Goal: Task Accomplishment & Management: Complete application form

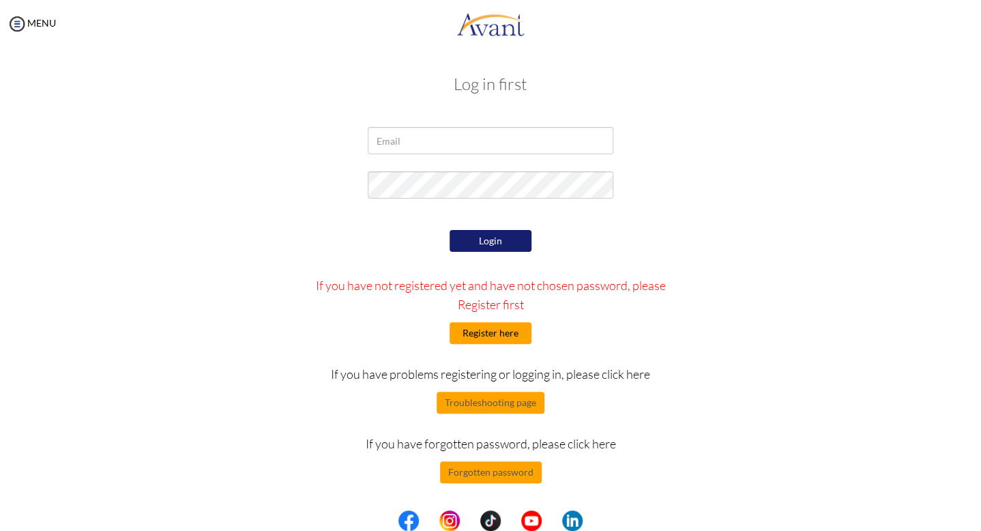
click at [494, 329] on button "Register here" at bounding box center [491, 333] width 82 height 22
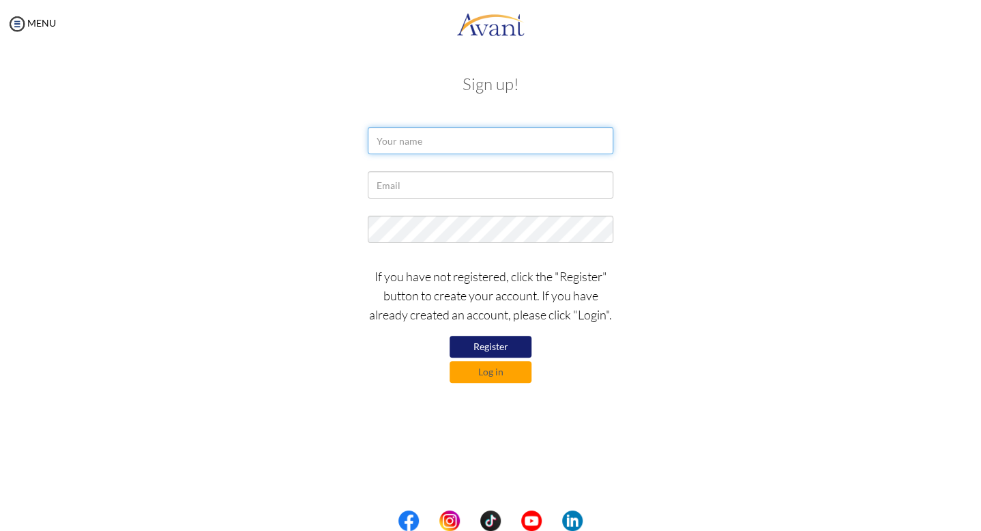
click at [462, 152] on input "text" at bounding box center [491, 140] width 246 height 27
type input "Valentina Antonelli"
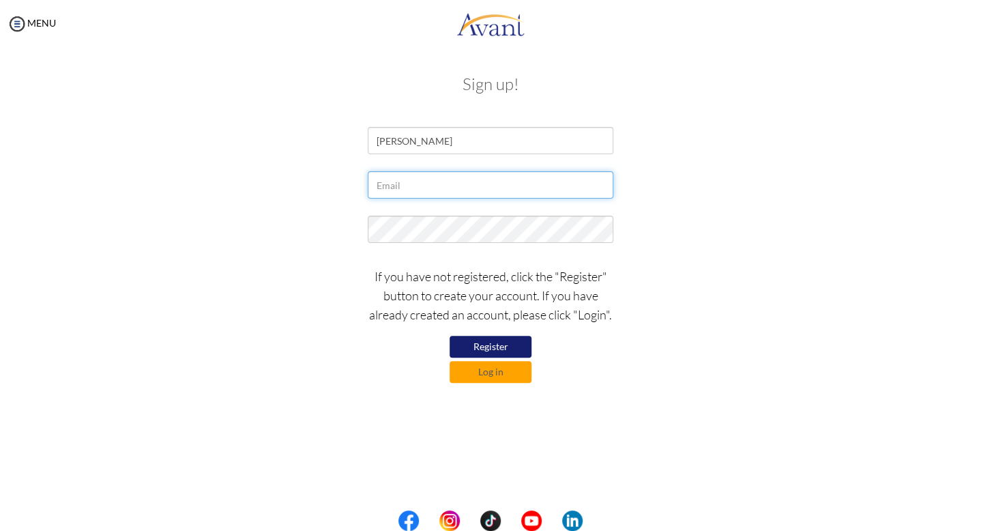
click at [432, 189] on input "text" at bounding box center [491, 184] width 246 height 27
type input "v.antonelli10@gmail.com"
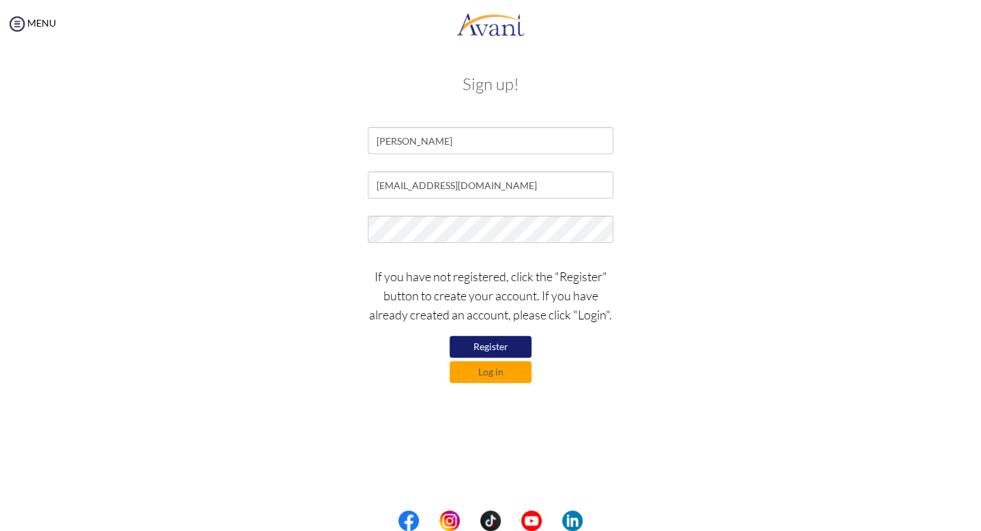
click at [489, 340] on button "Register" at bounding box center [491, 347] width 82 height 22
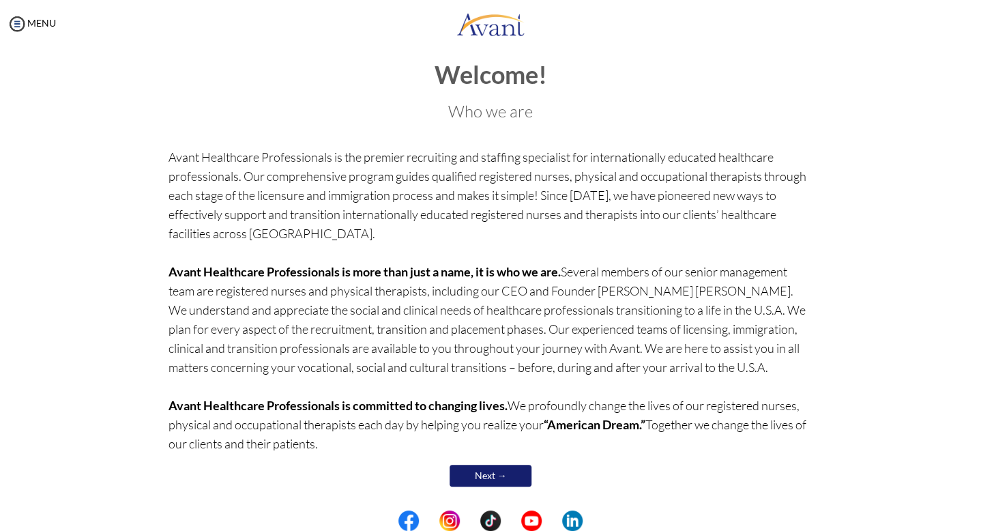
scroll to position [20, 0]
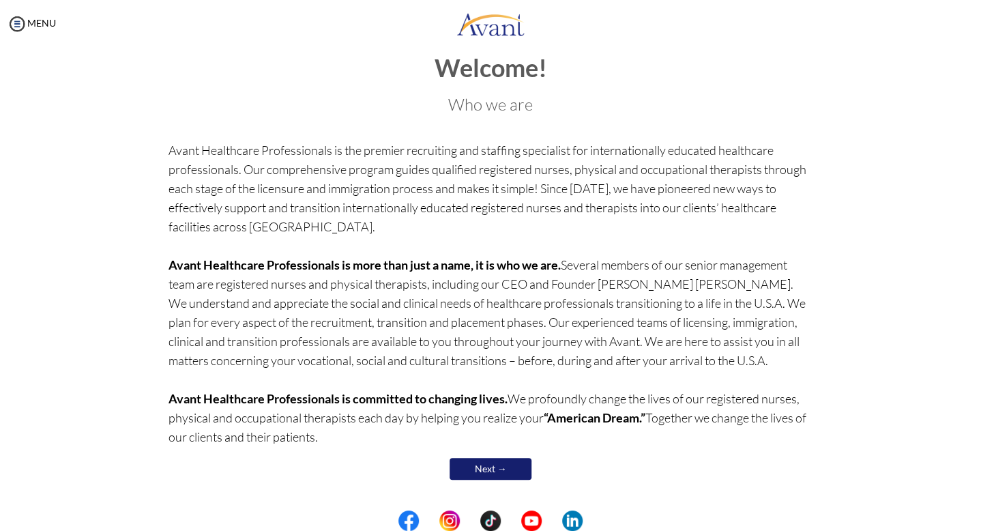
click at [491, 472] on link "Next →" at bounding box center [491, 469] width 82 height 22
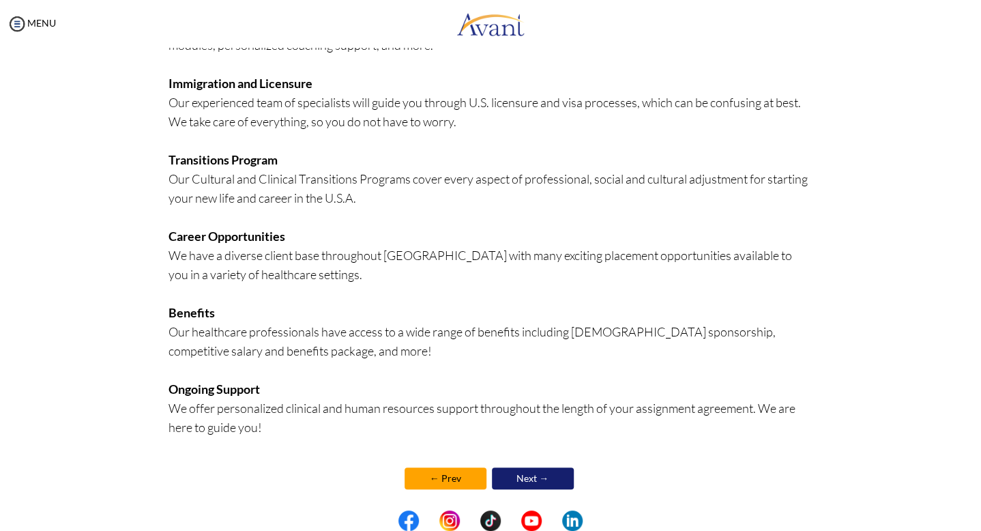
scroll to position [236, 0]
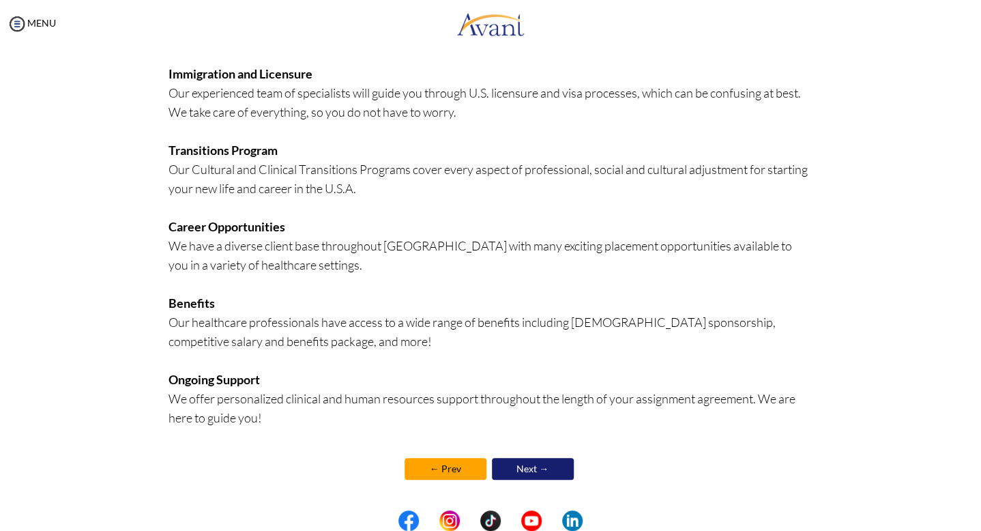
click at [531, 470] on link "Next →" at bounding box center [533, 469] width 82 height 22
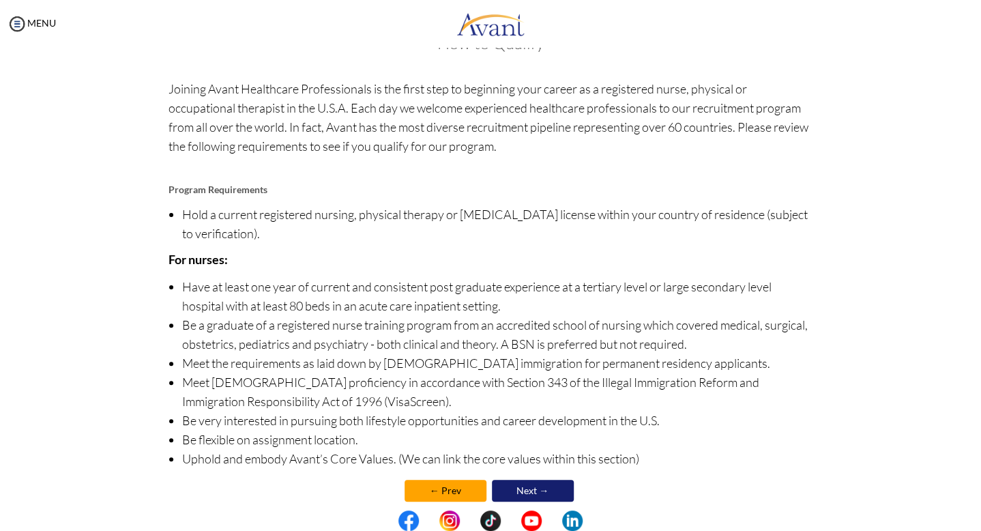
scroll to position [63, 0]
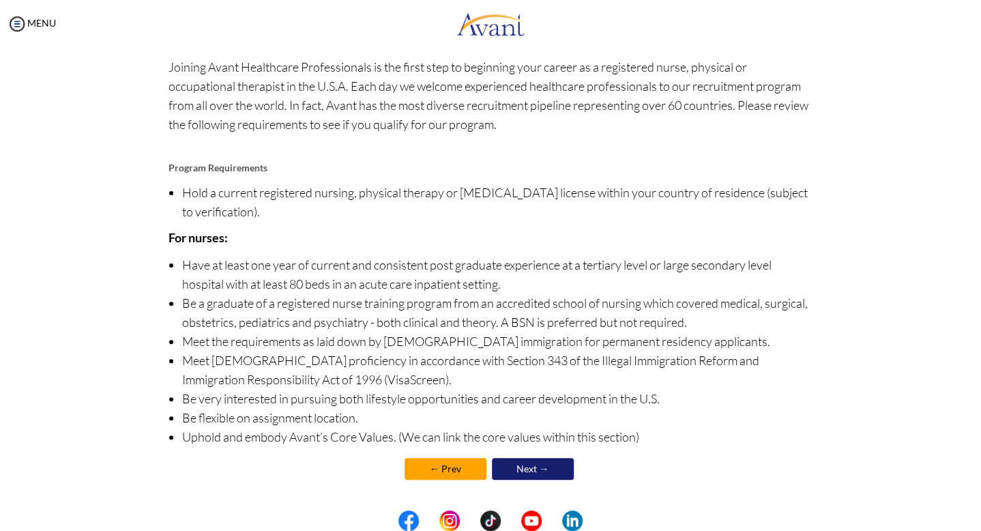
click at [535, 470] on link "Next →" at bounding box center [533, 469] width 82 height 22
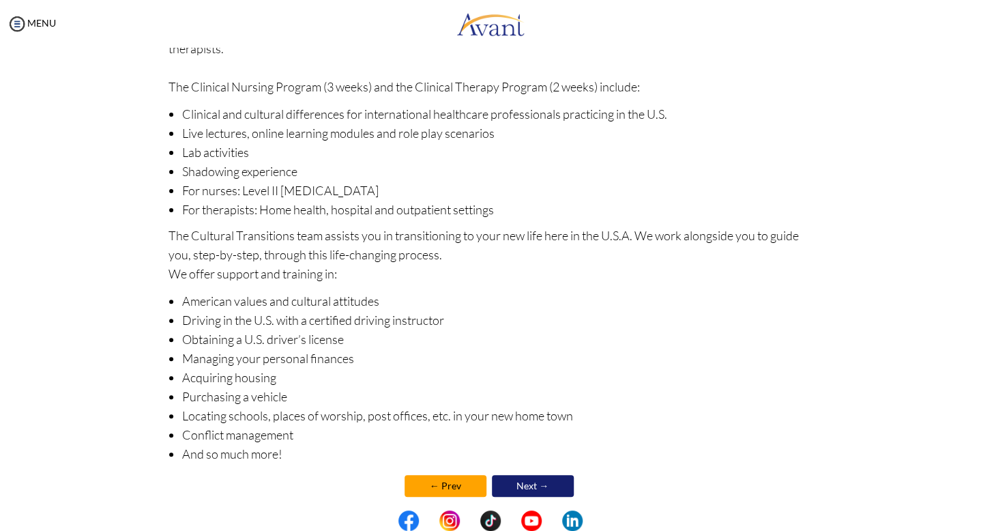
scroll to position [117, 0]
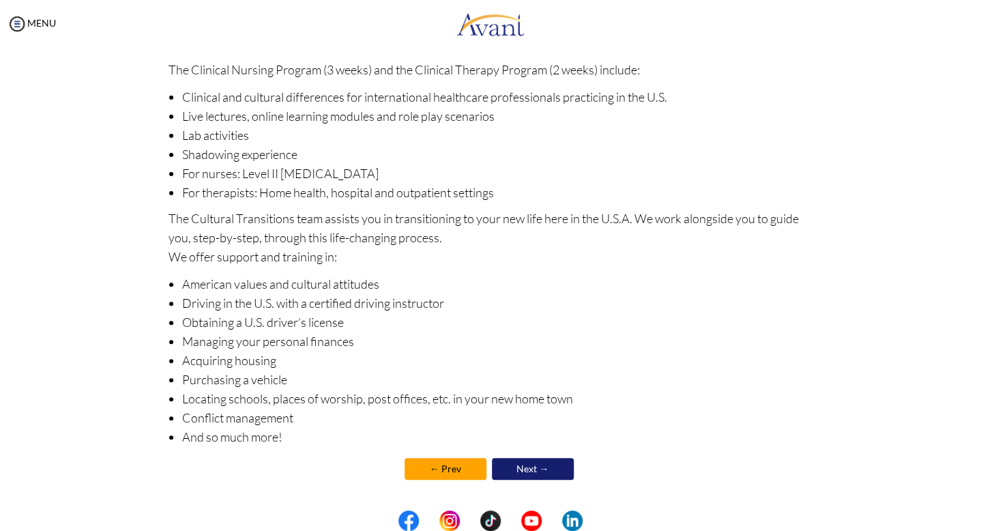
click at [527, 468] on link "Next →" at bounding box center [533, 469] width 82 height 22
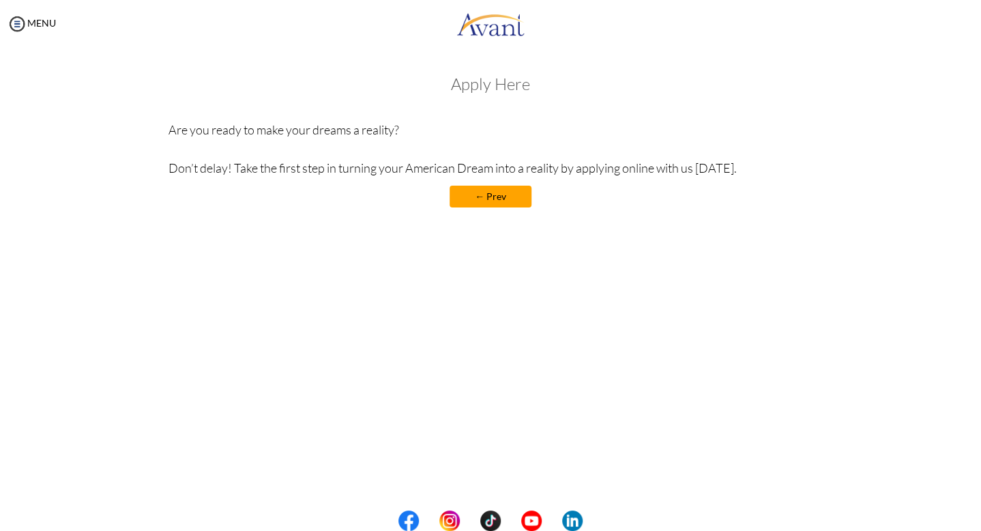
click at [502, 192] on link "← Prev" at bounding box center [491, 197] width 82 height 22
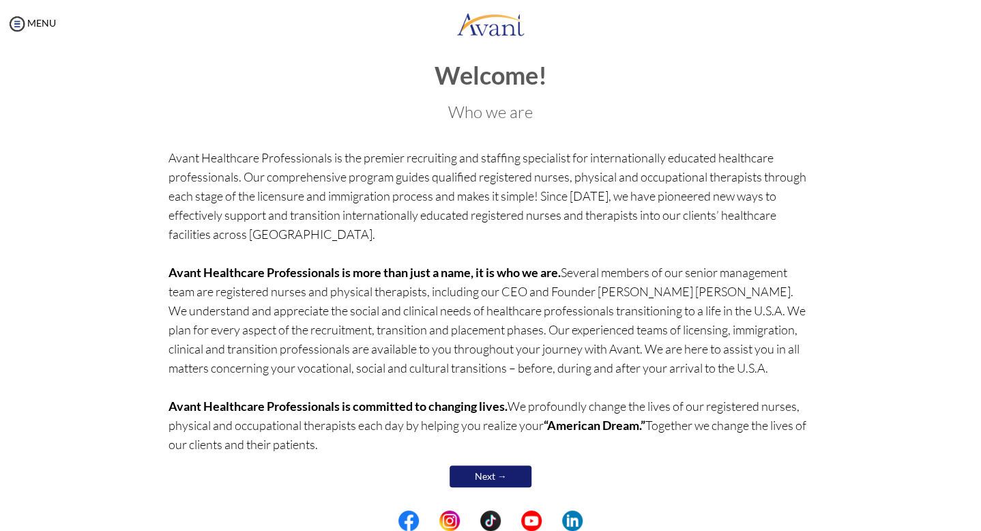
scroll to position [20, 0]
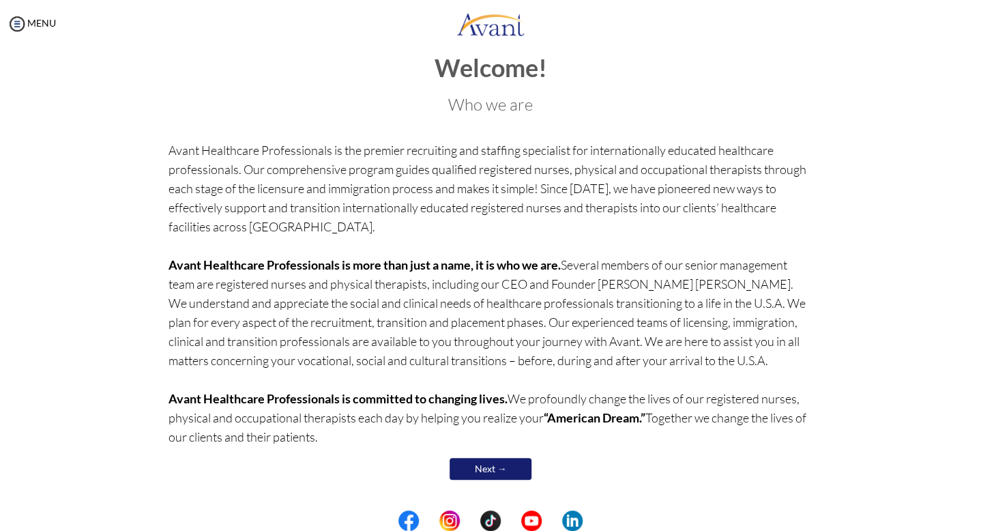
click at [500, 474] on link "Next →" at bounding box center [491, 469] width 82 height 22
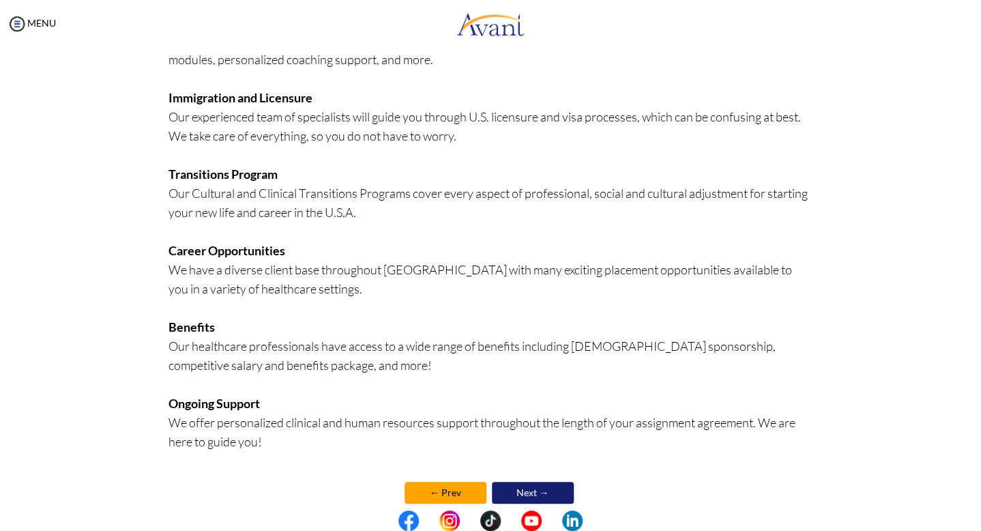
scroll to position [236, 0]
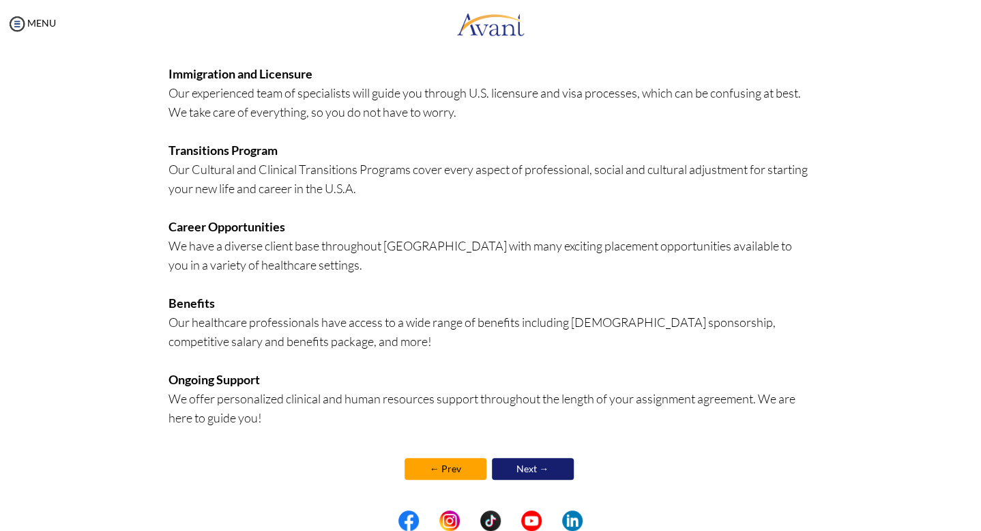
click at [520, 463] on link "Next →" at bounding box center [533, 469] width 82 height 22
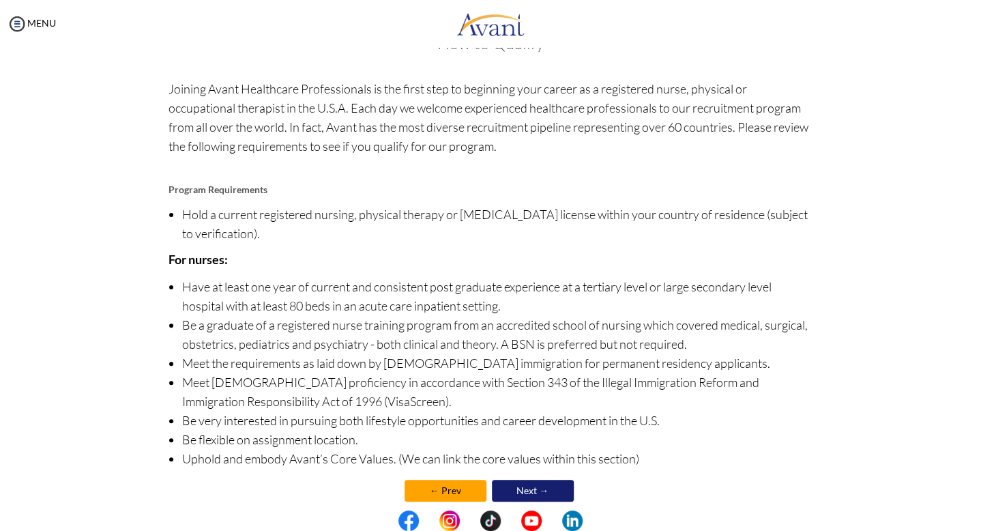
scroll to position [63, 0]
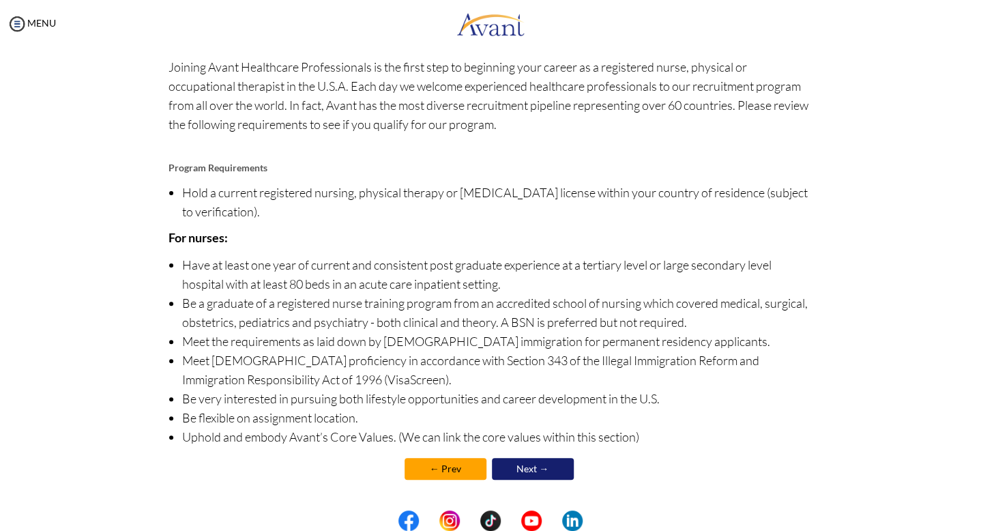
click at [542, 462] on link "Next →" at bounding box center [533, 469] width 82 height 22
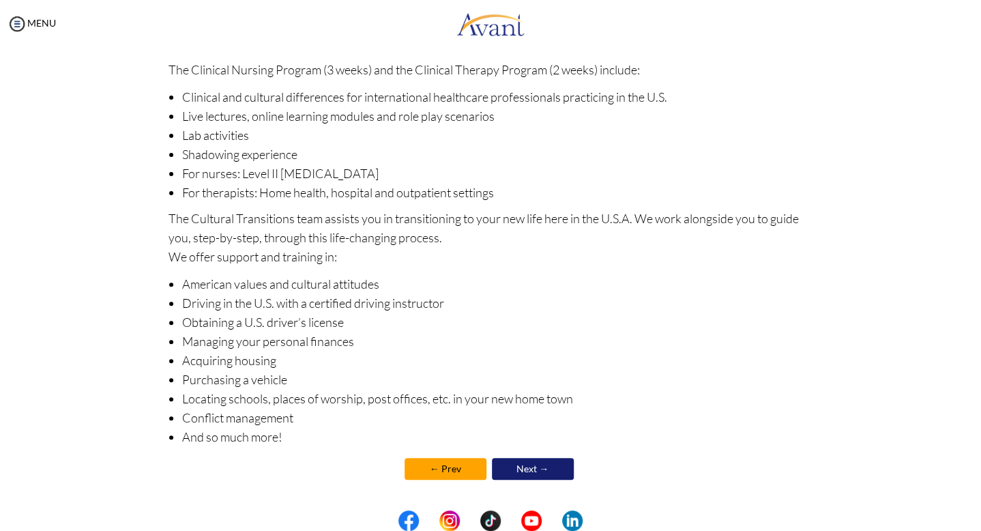
click at [530, 468] on link "Next →" at bounding box center [533, 469] width 82 height 22
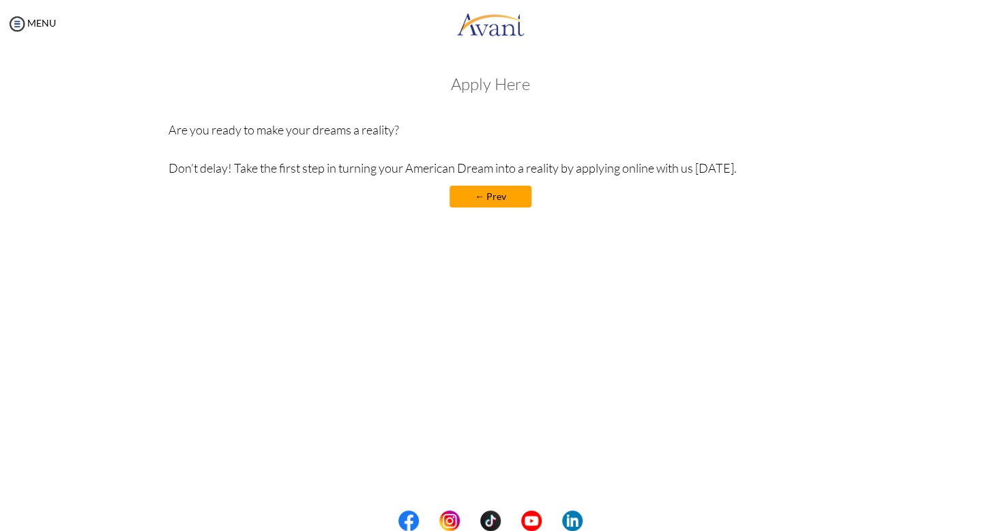
click at [502, 214] on div "Apply Here Are you ready to make your dreams a reality? Don’t delay! Take the f…" at bounding box center [491, 148] width 645 height 146
click at [498, 195] on link "← Prev" at bounding box center [491, 197] width 82 height 22
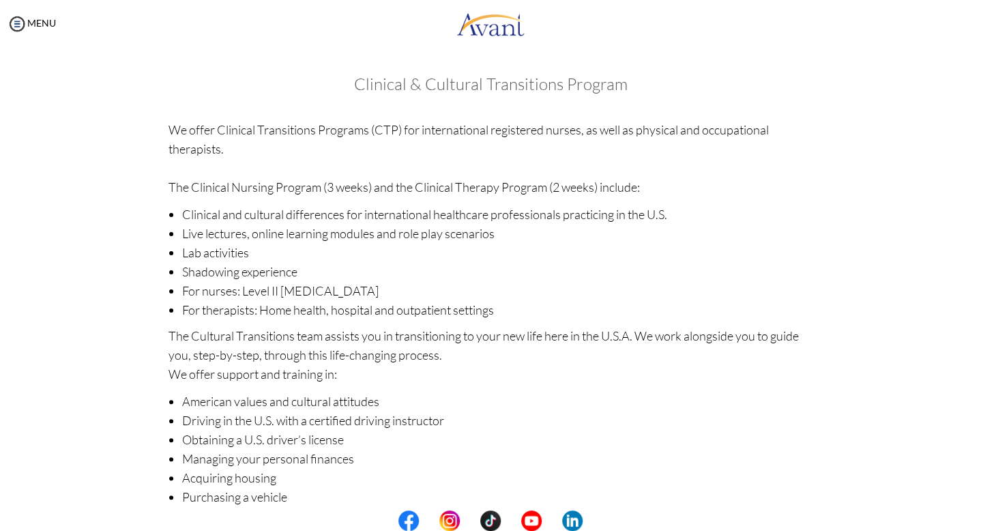
scroll to position [117, 0]
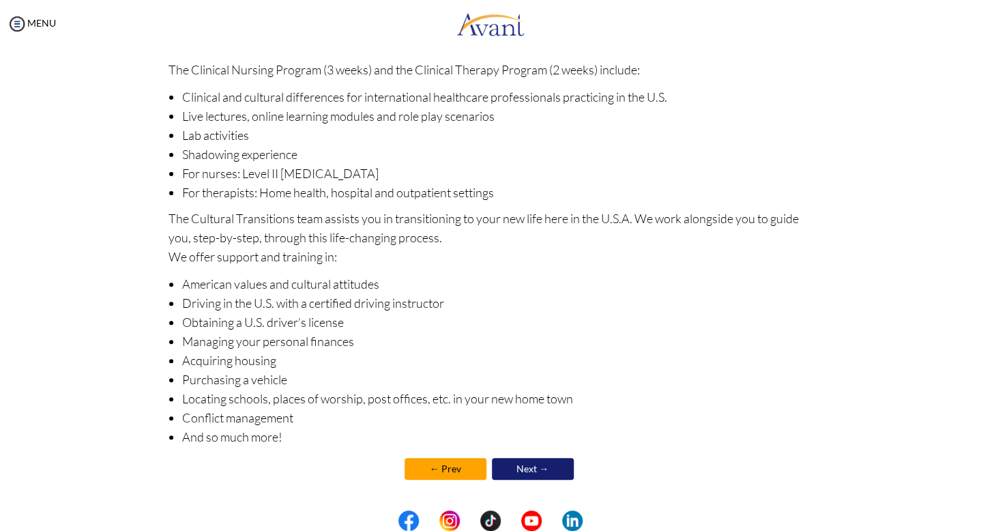
click at [448, 468] on link "← Prev" at bounding box center [446, 469] width 82 height 22
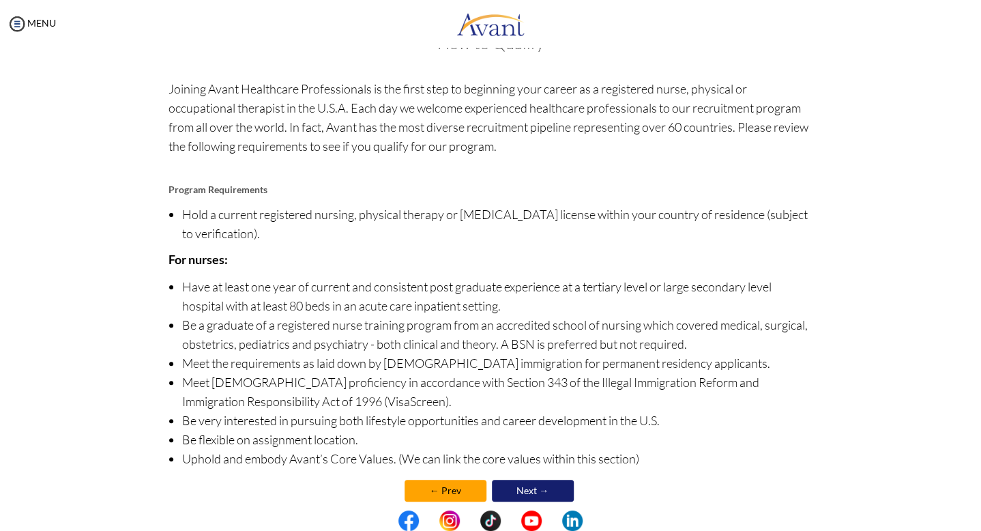
scroll to position [63, 0]
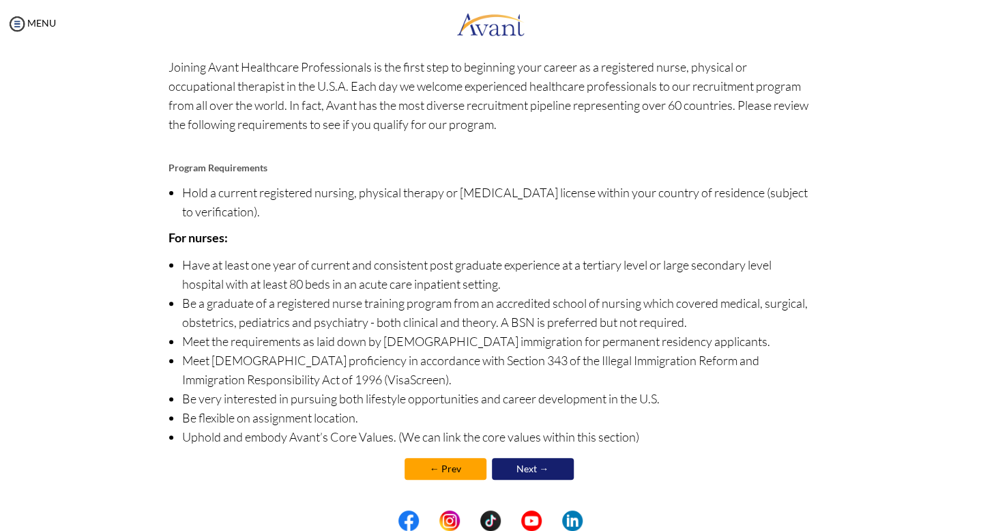
click at [438, 448] on div "How to Qualify Joining Avant Healthcare Professionals is the first step to begi…" at bounding box center [491, 254] width 645 height 485
click at [437, 469] on link "← Prev" at bounding box center [446, 469] width 82 height 22
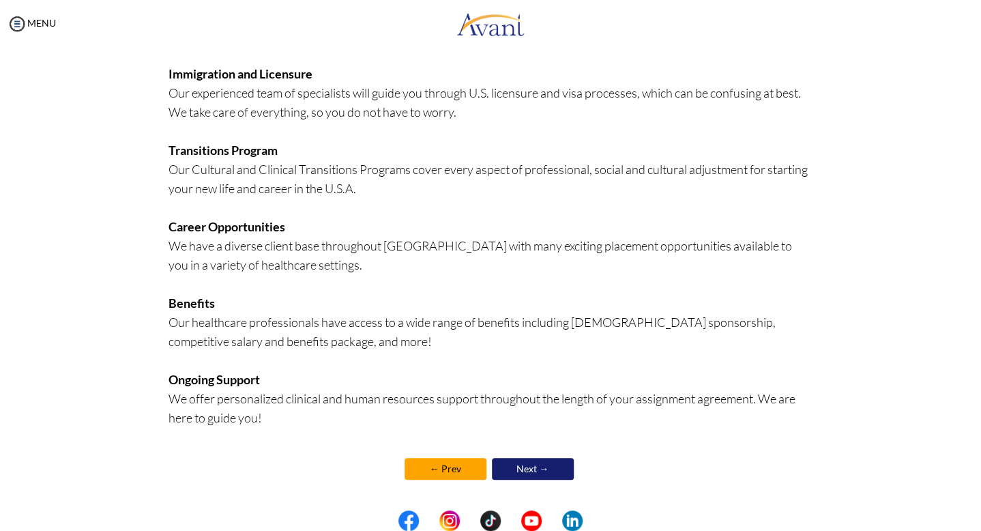
click at [436, 470] on link "← Prev" at bounding box center [446, 469] width 82 height 22
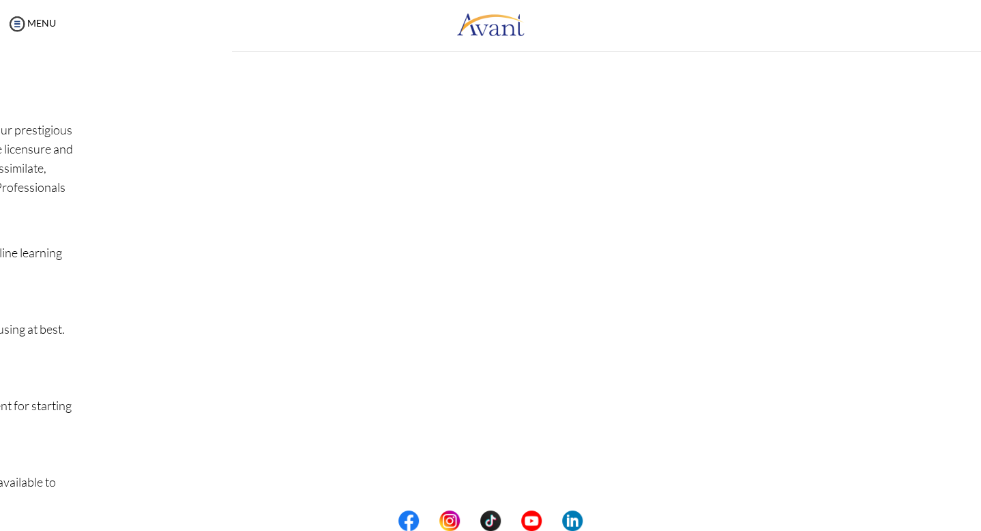
scroll to position [0, 0]
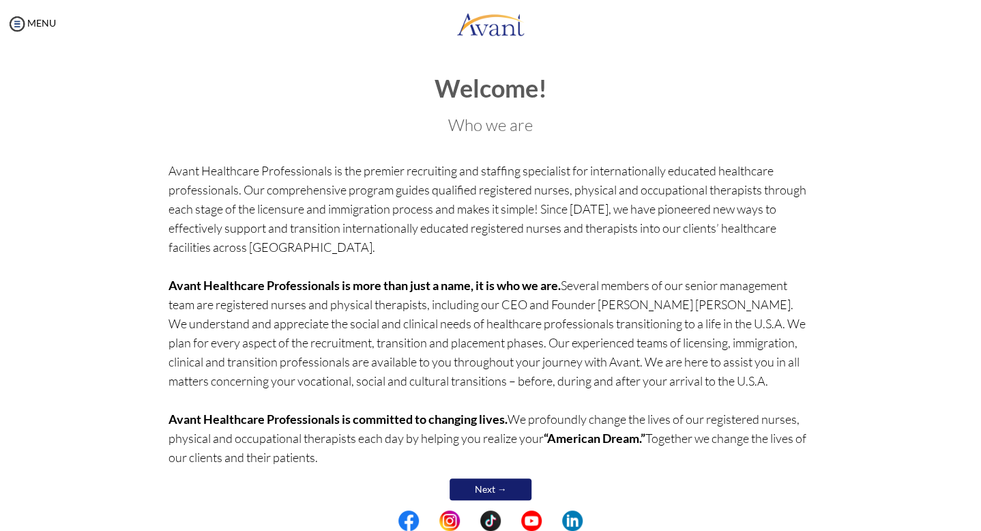
click at [493, 488] on link "Next →" at bounding box center [491, 489] width 82 height 22
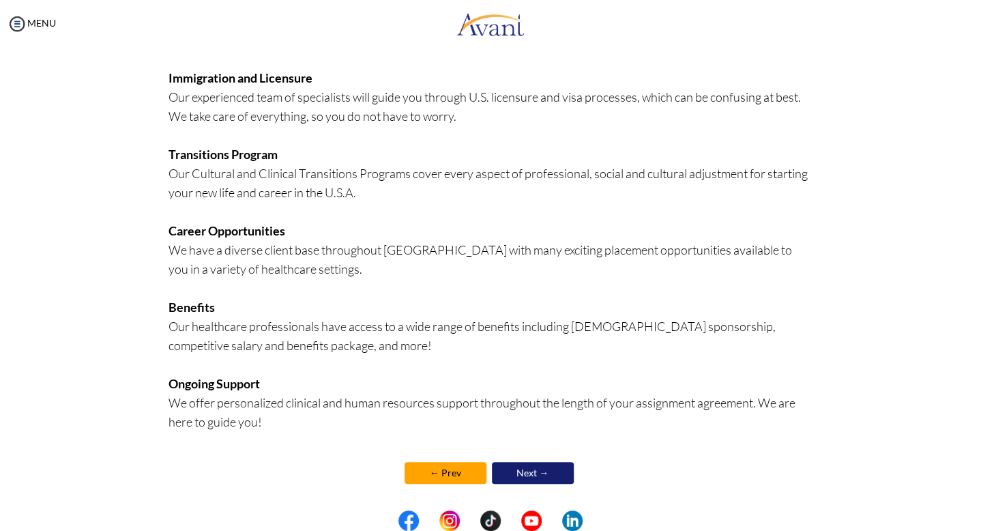
scroll to position [236, 0]
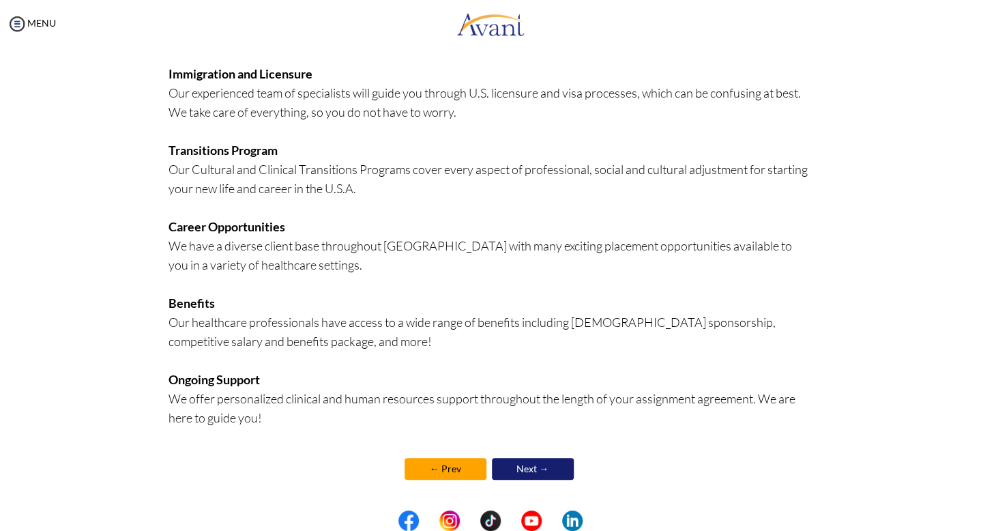
click at [426, 463] on link "← Prev" at bounding box center [446, 469] width 82 height 22
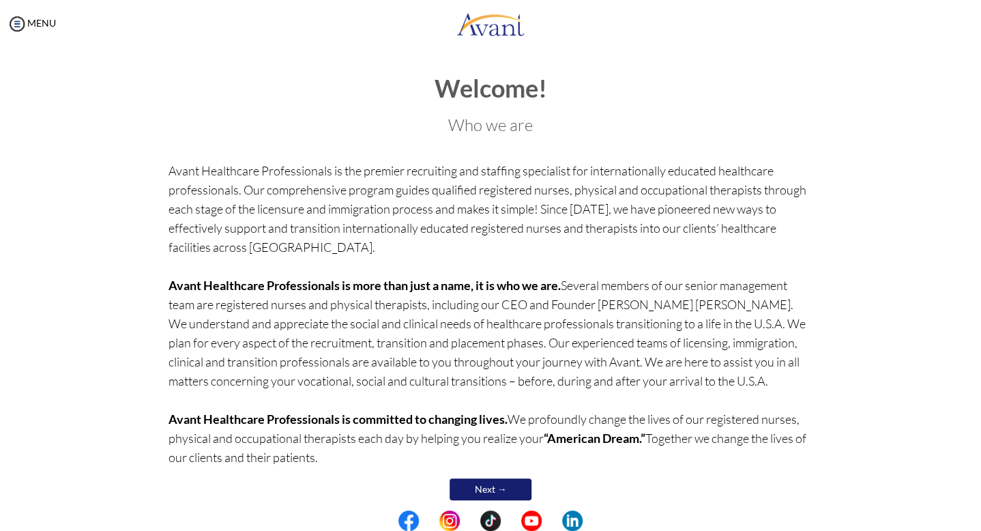
scroll to position [20, 0]
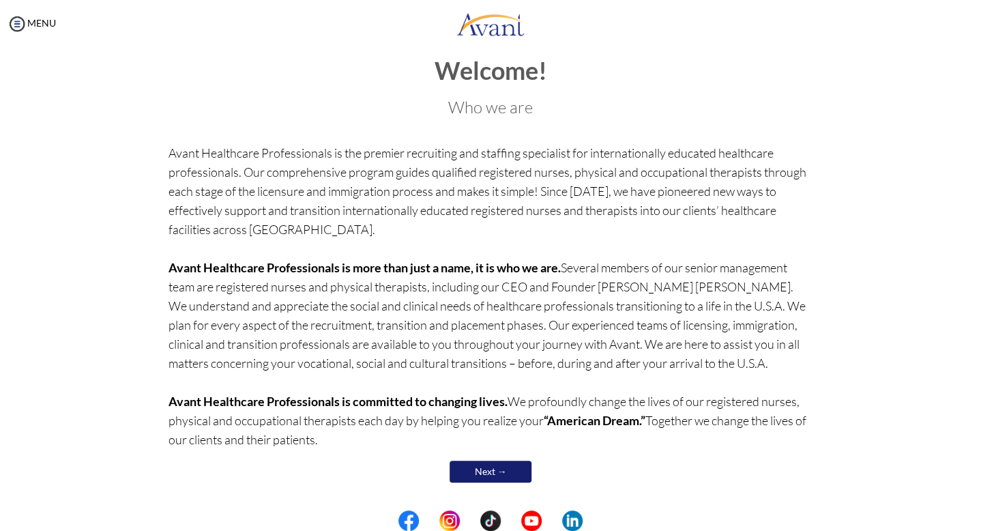
scroll to position [20, 0]
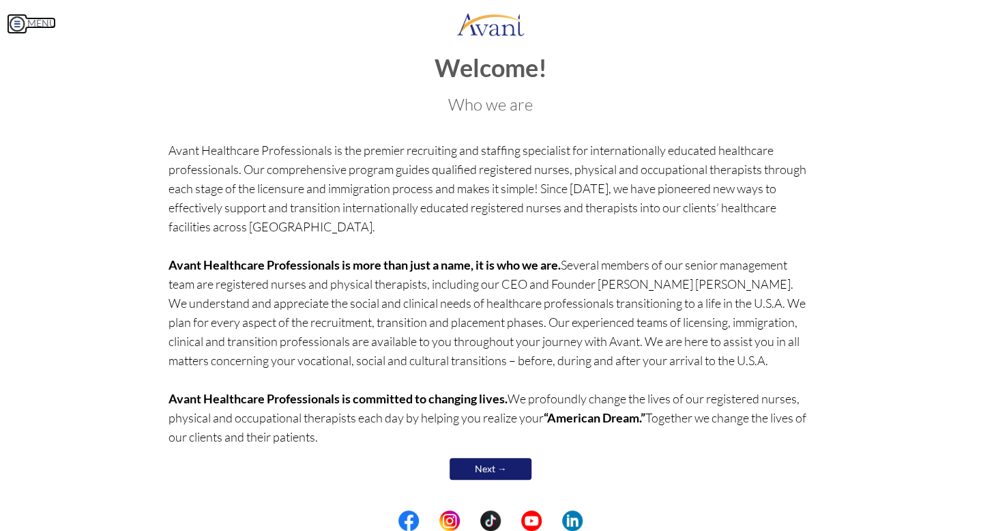
click at [10, 25] on img at bounding box center [17, 24] width 20 height 20
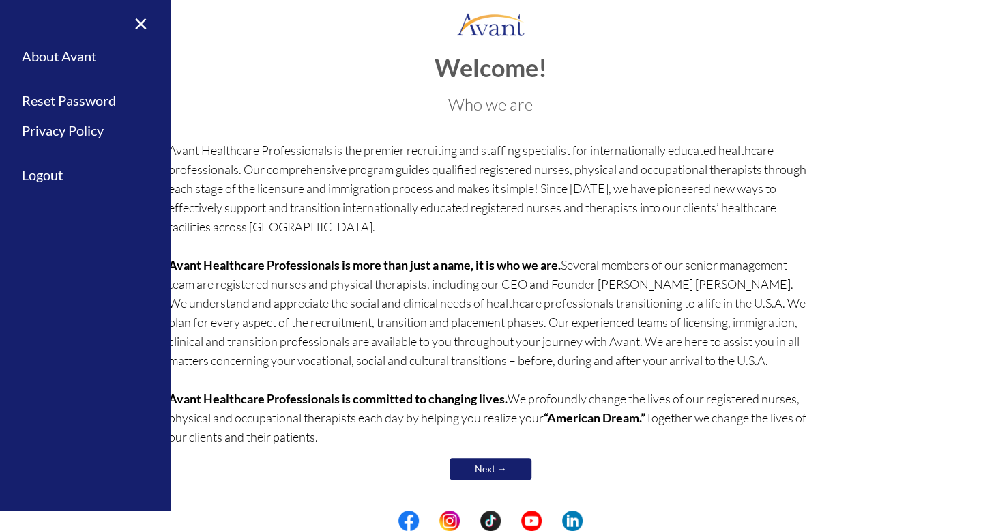
click at [620, 198] on p "Avant Healthcare Professionals is the premier recruiting and staffing specialis…" at bounding box center [491, 294] width 645 height 306
click at [144, 25] on link "×" at bounding box center [133, 23] width 42 height 46
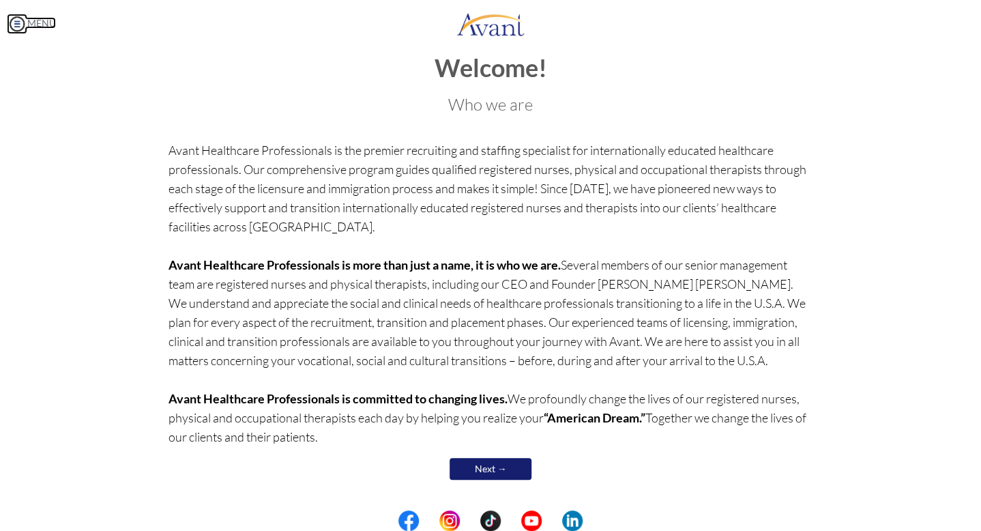
click at [24, 27] on img at bounding box center [17, 24] width 20 height 20
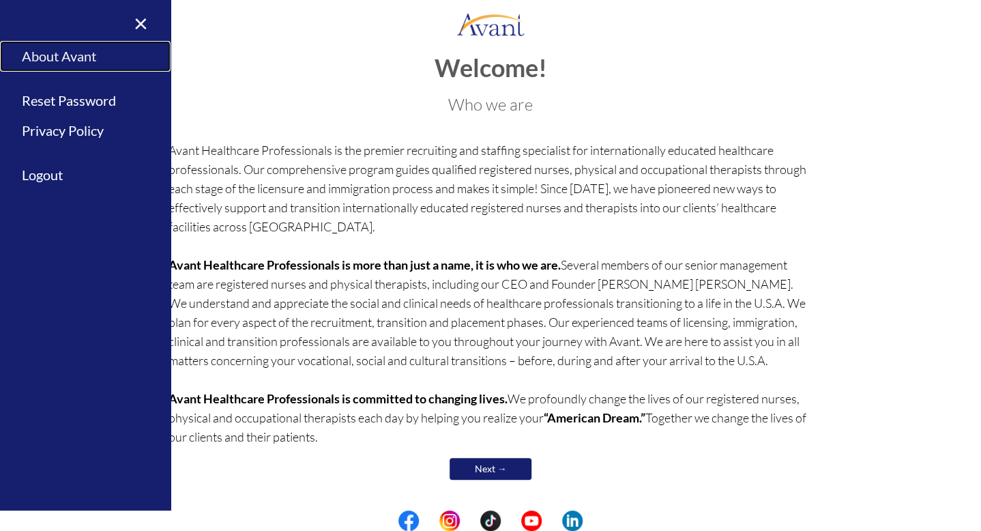
click at [49, 57] on link "About Avant" at bounding box center [85, 56] width 171 height 31
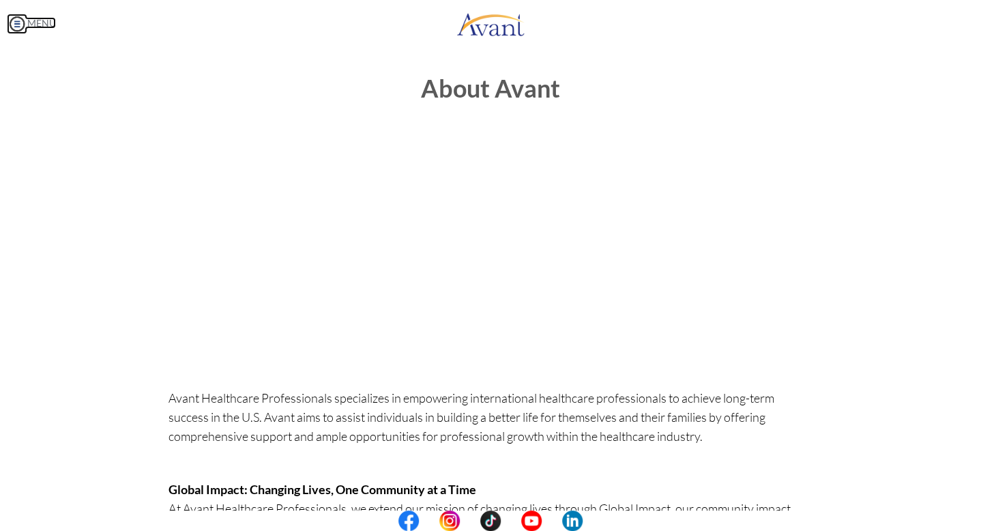
click at [27, 21] on link "MENU" at bounding box center [31, 23] width 49 height 12
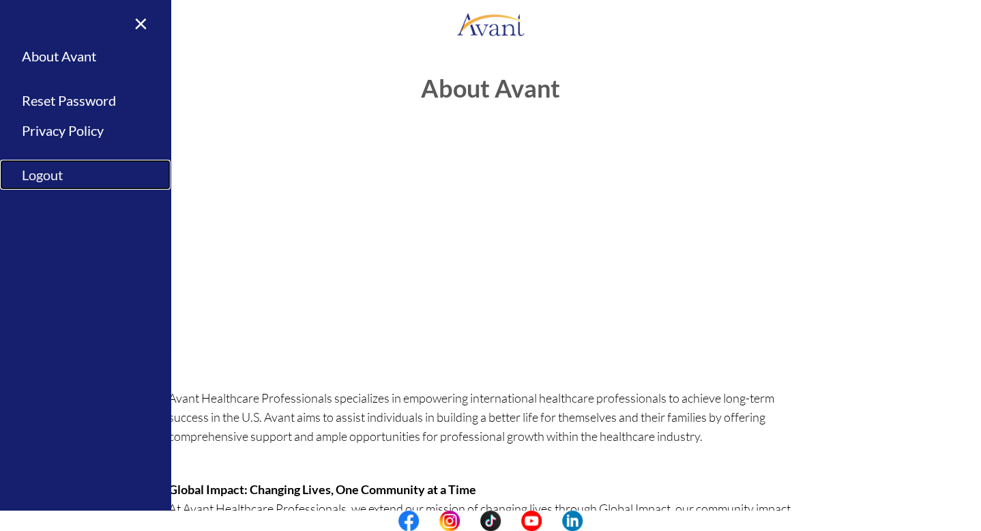
click at [27, 179] on link "Logout" at bounding box center [85, 175] width 171 height 31
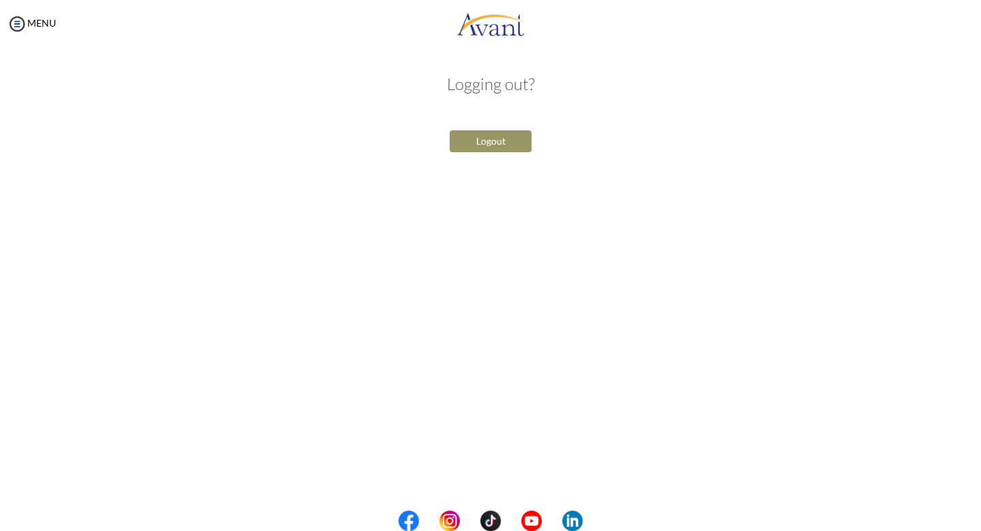
click at [487, 146] on button "Logout" at bounding box center [491, 141] width 82 height 22
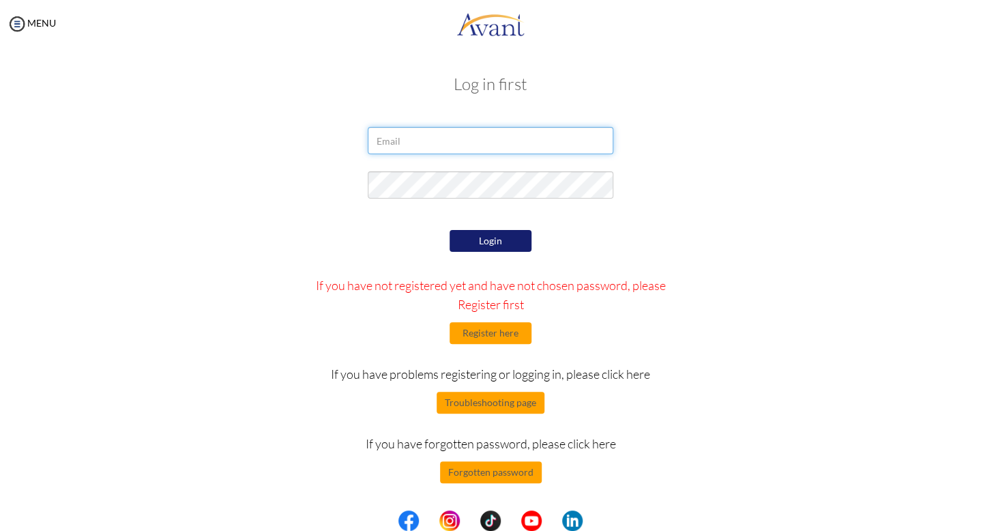
click at [486, 146] on input "email" at bounding box center [491, 140] width 246 height 27
type input "v.antonelli10@gmail.com"
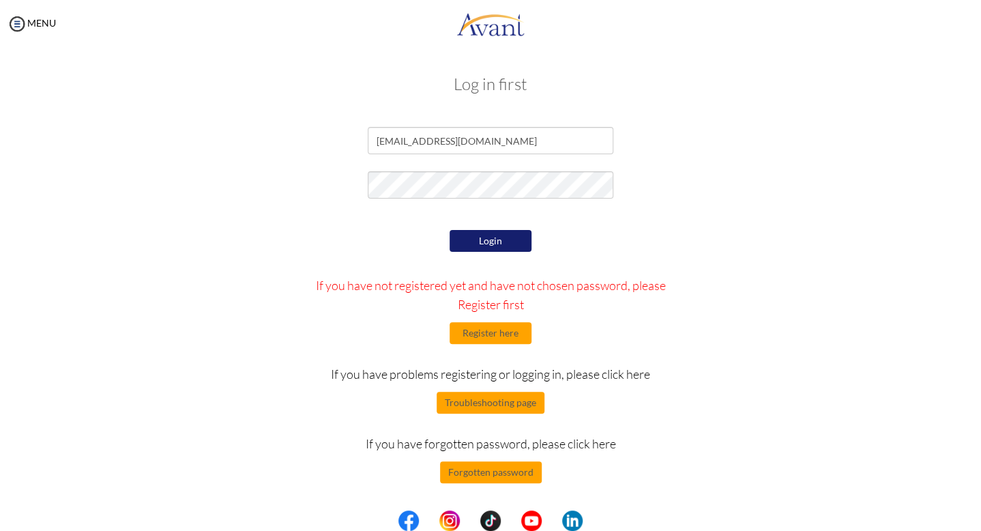
click at [503, 238] on button "Login" at bounding box center [491, 241] width 82 height 22
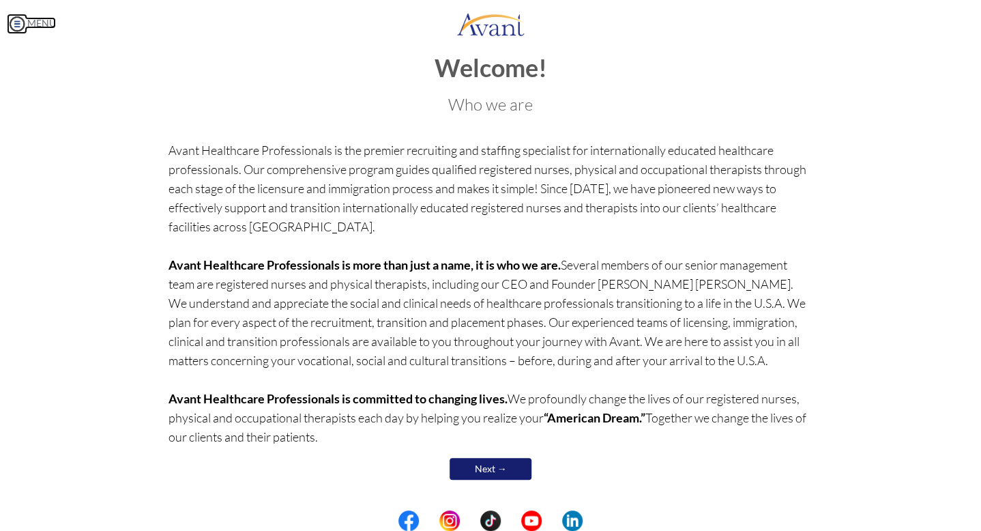
click at [25, 25] on img at bounding box center [17, 24] width 20 height 20
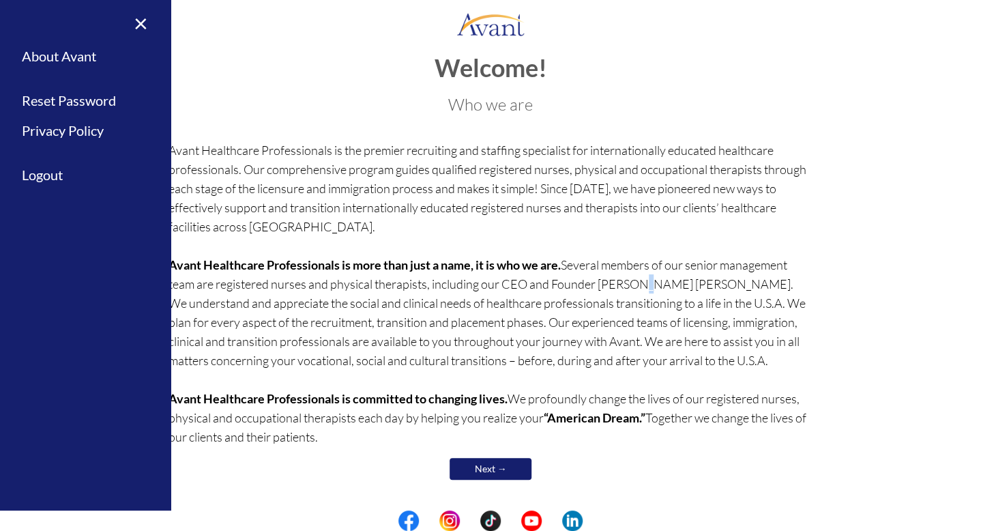
click at [605, 279] on p "Avant Healthcare Professionals is the premier recruiting and staffing specialis…" at bounding box center [491, 294] width 645 height 306
click at [136, 23] on link "×" at bounding box center [133, 23] width 42 height 46
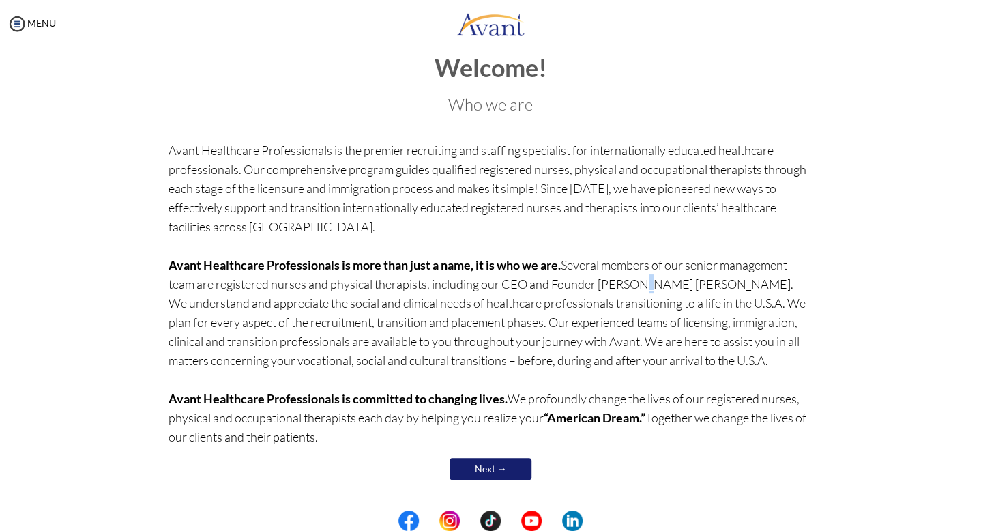
click at [505, 472] on link "Next →" at bounding box center [491, 469] width 82 height 22
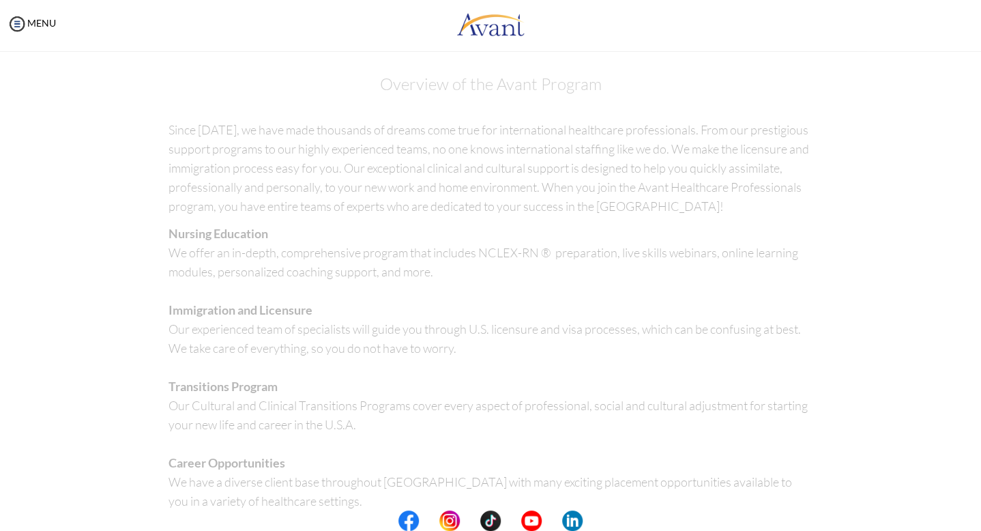
click at [505, 472] on p "Nursing Education We offer an in-depth, comprehensive program that includes NCL…" at bounding box center [491, 453] width 645 height 459
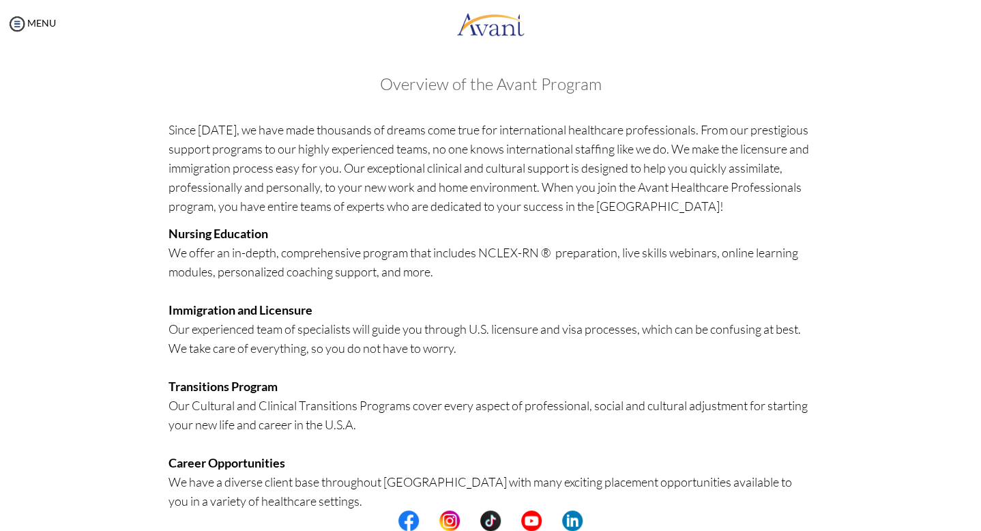
scroll to position [236, 0]
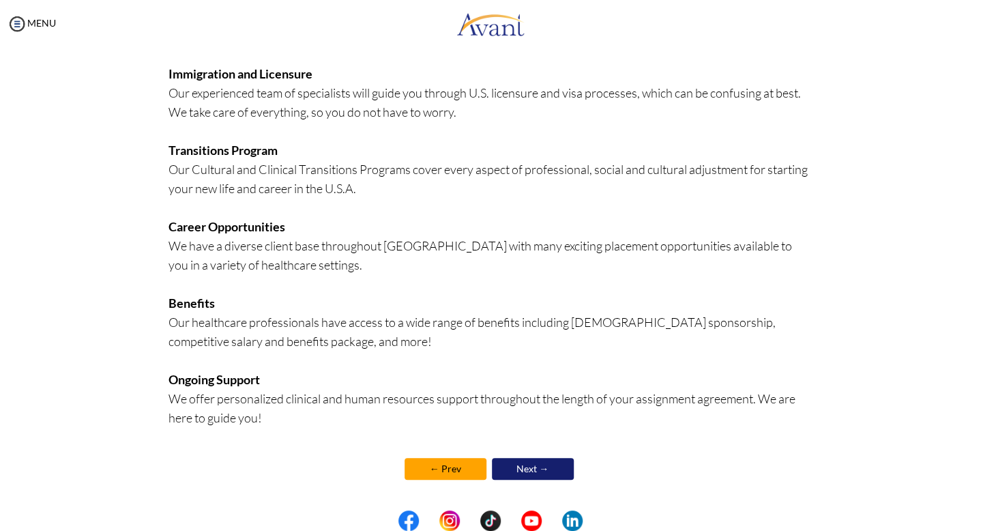
click at [502, 461] on link "Next →" at bounding box center [533, 469] width 82 height 22
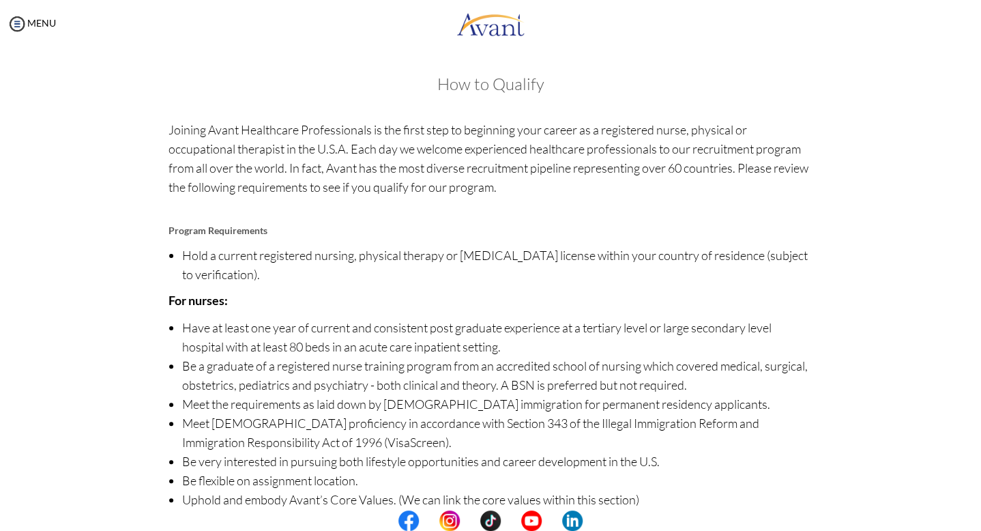
scroll to position [63, 0]
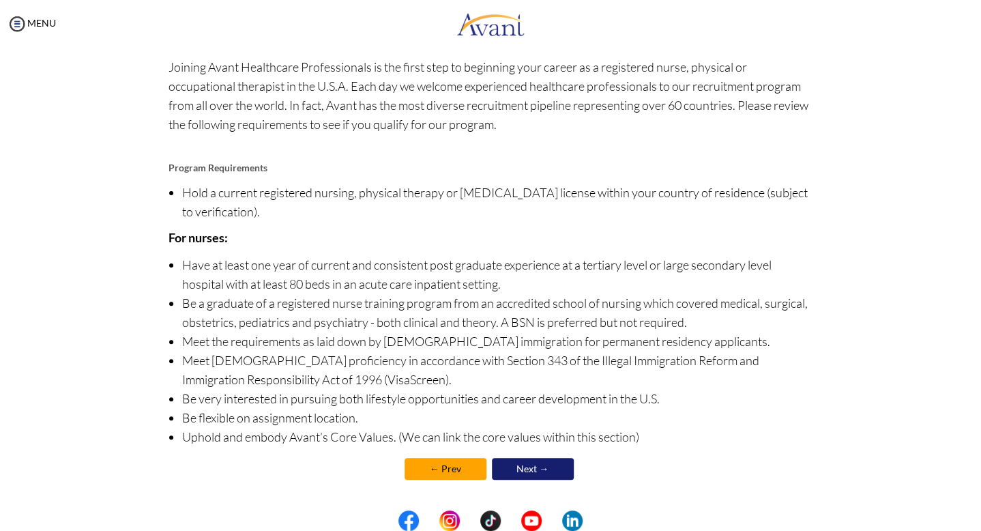
click at [520, 459] on link "Next →" at bounding box center [533, 469] width 82 height 22
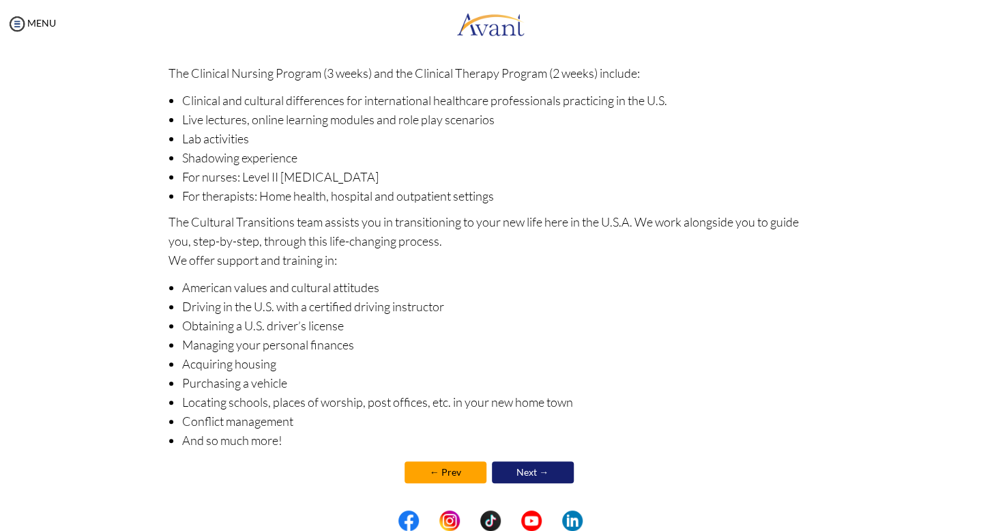
scroll to position [117, 0]
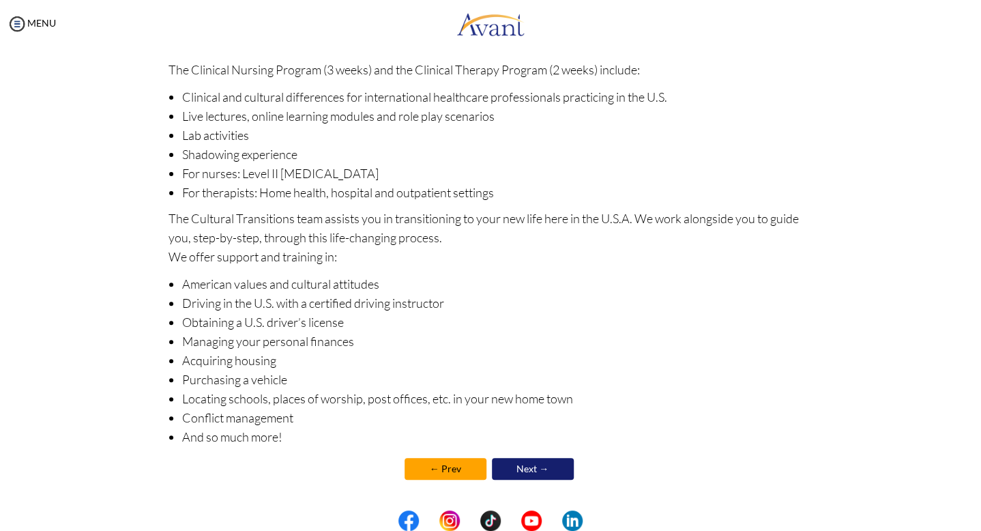
click at [527, 461] on link "Next →" at bounding box center [533, 469] width 82 height 22
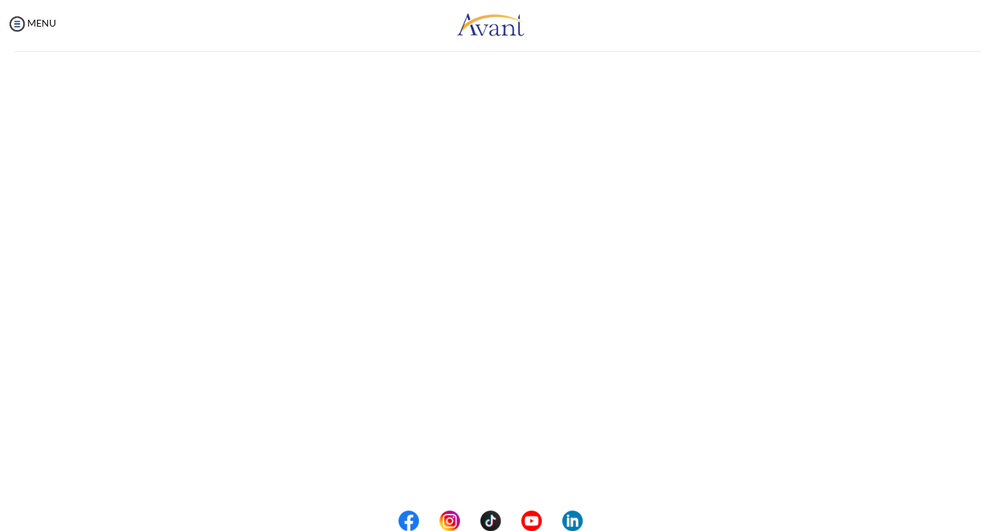
scroll to position [0, 0]
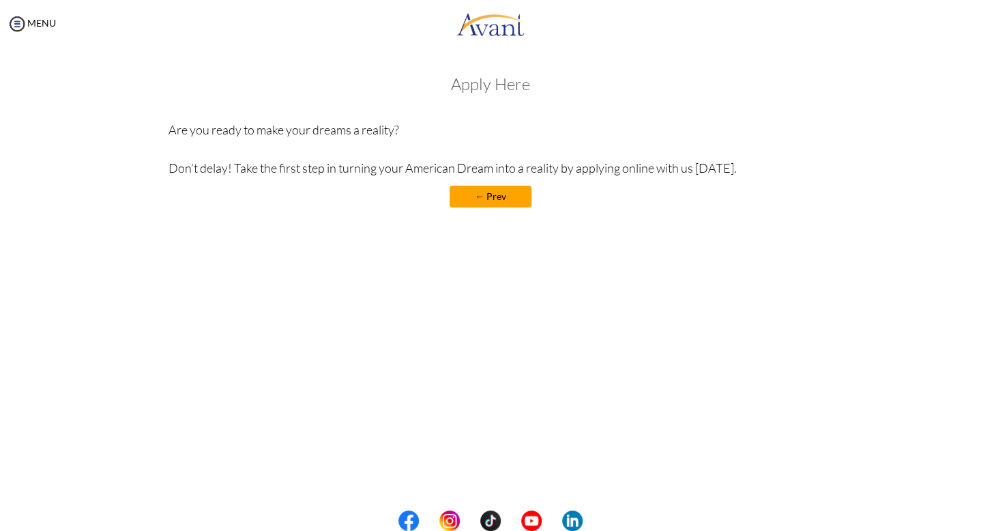
click at [516, 200] on link "← Prev" at bounding box center [491, 197] width 82 height 22
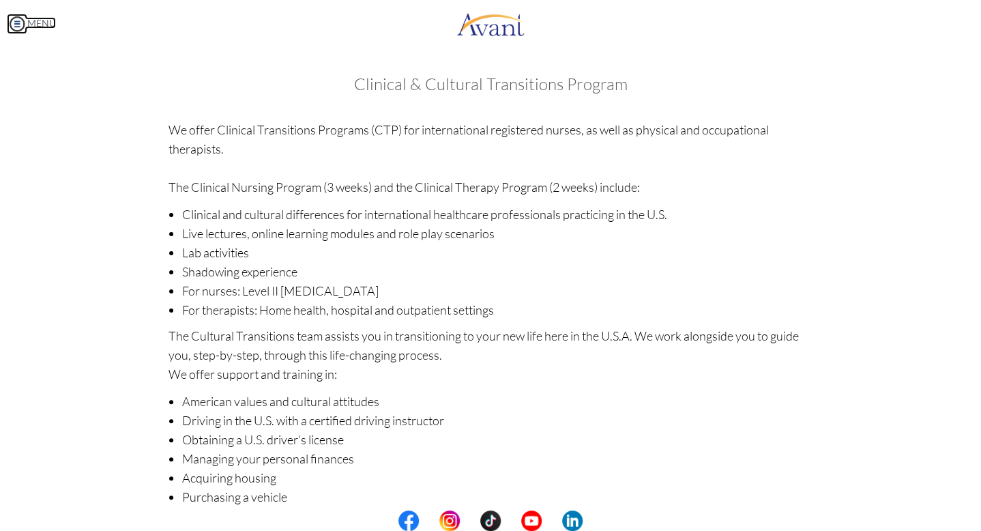
click at [24, 25] on img at bounding box center [17, 24] width 20 height 20
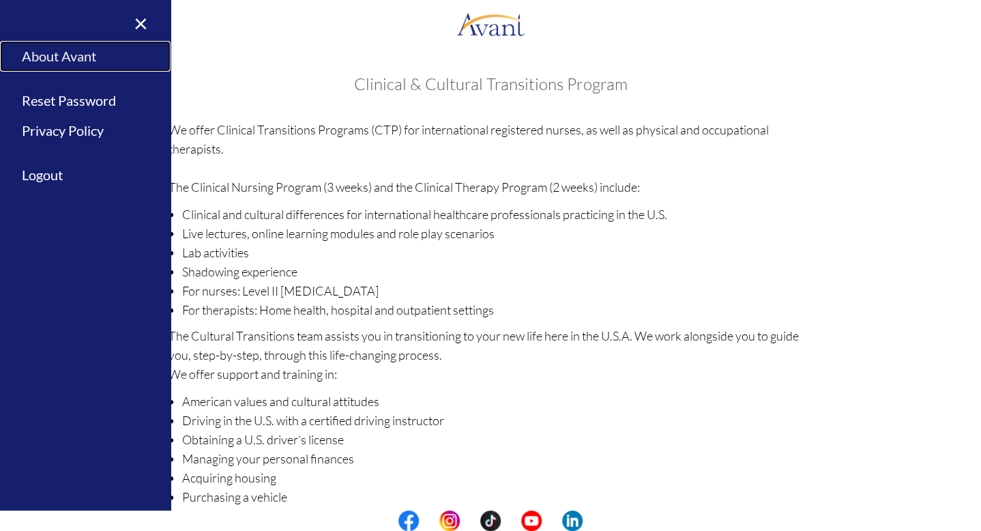
click at [68, 60] on link "About Avant" at bounding box center [85, 56] width 171 height 31
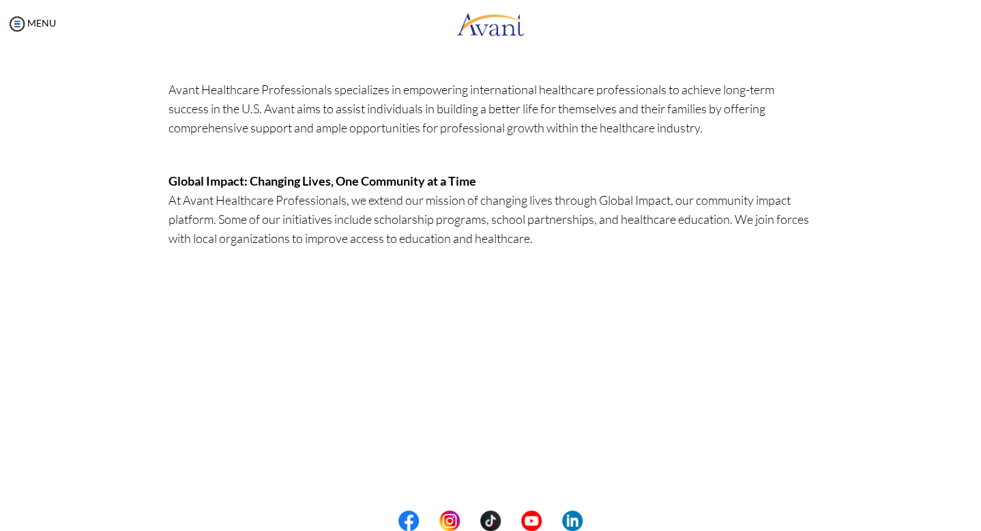
scroll to position [341, 0]
